Goal: Information Seeking & Learning: Learn about a topic

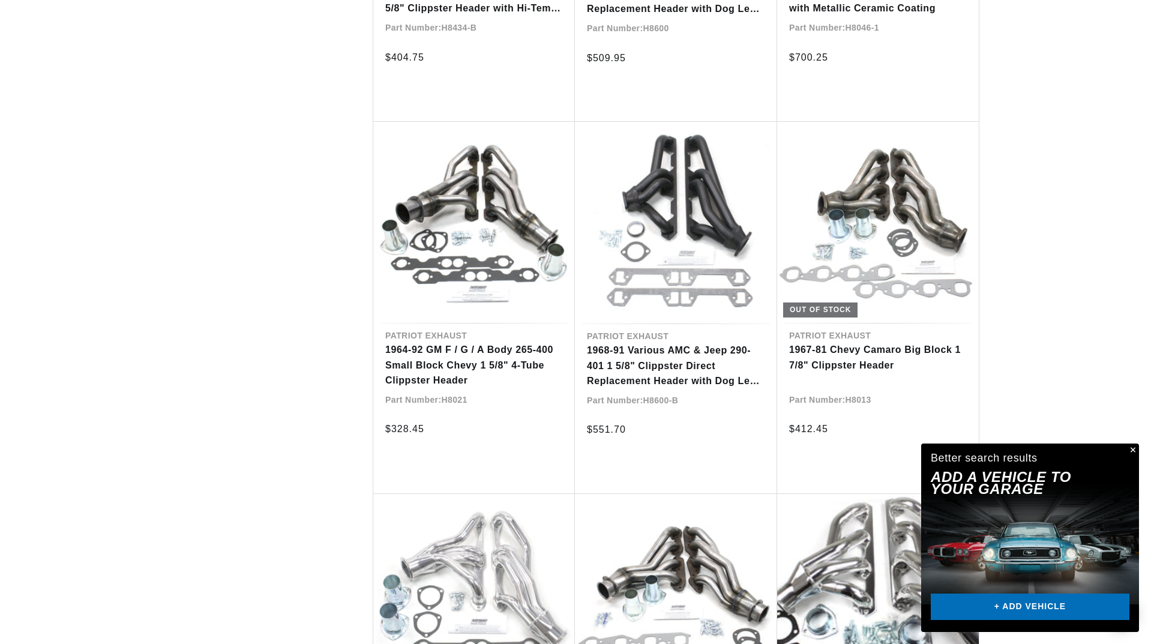
scroll to position [0, 470]
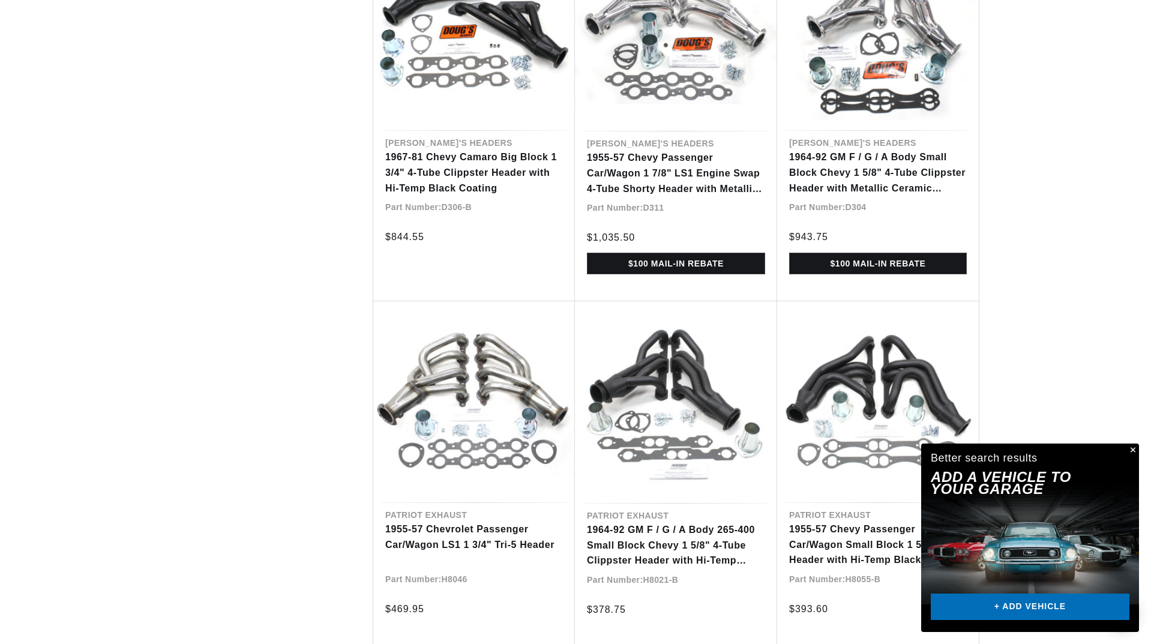
scroll to position [0, 12]
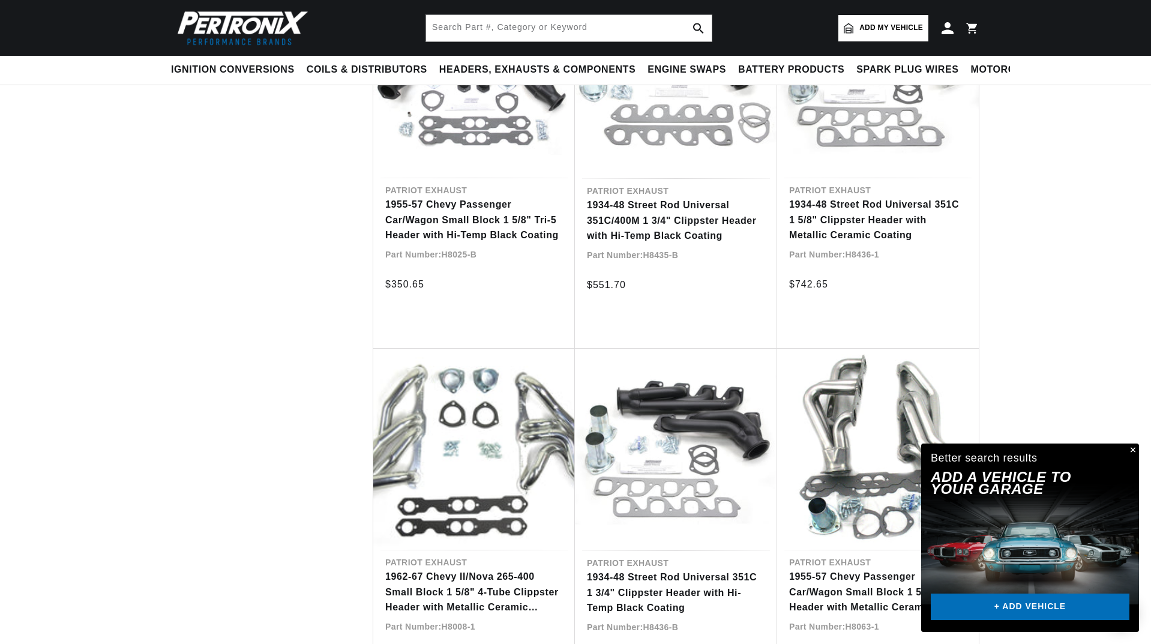
click at [1133, 449] on button "Close" at bounding box center [1131, 450] width 14 height 14
